Goal: Information Seeking & Learning: Check status

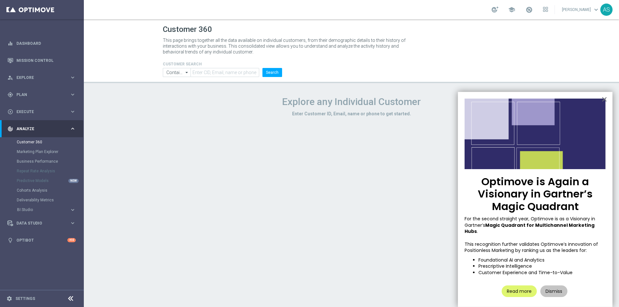
click at [604, 111] on img at bounding box center [534, 134] width 141 height 71
click at [228, 75] on input "text" at bounding box center [224, 72] width 69 height 9
paste input "622259"
type input """
paste input "622259"
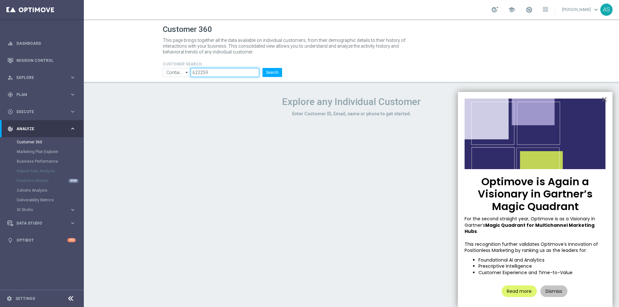
type input "622259"
click at [262, 68] on button "Search" at bounding box center [272, 72] width 20 height 9
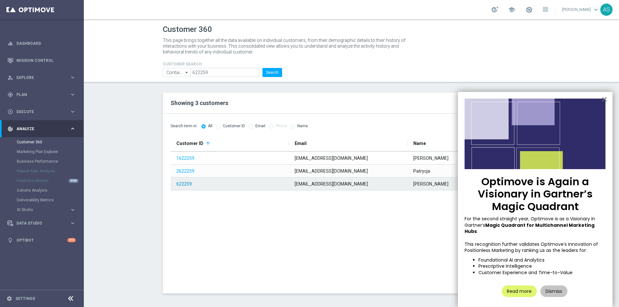
click at [183, 183] on link "622259" at bounding box center [183, 183] width 15 height 5
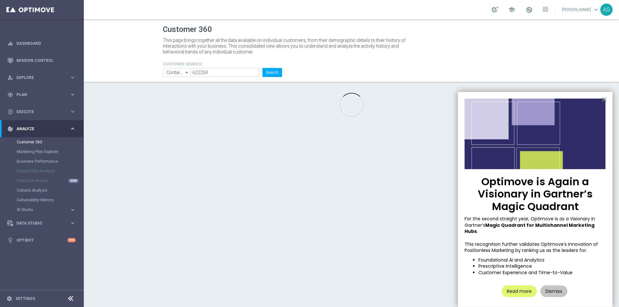
click at [604, 98] on button "×" at bounding box center [604, 99] width 6 height 10
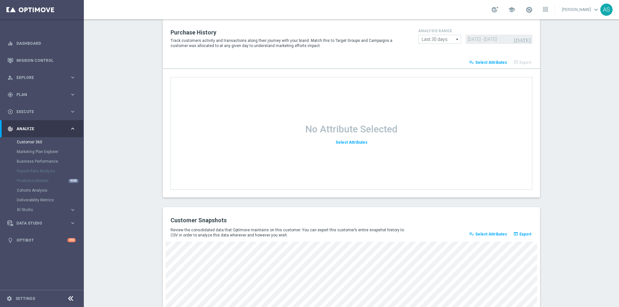
scroll to position [813, 0]
